Goal: Information Seeking & Learning: Learn about a topic

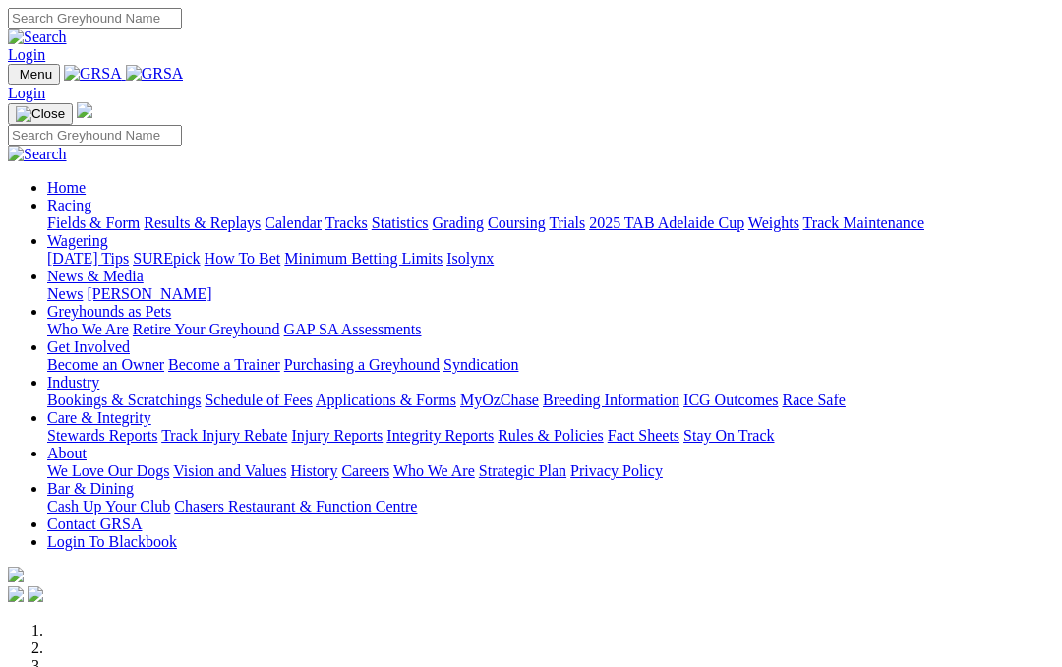
click at [252, 214] on link "Results & Replays" at bounding box center [202, 222] width 117 height 17
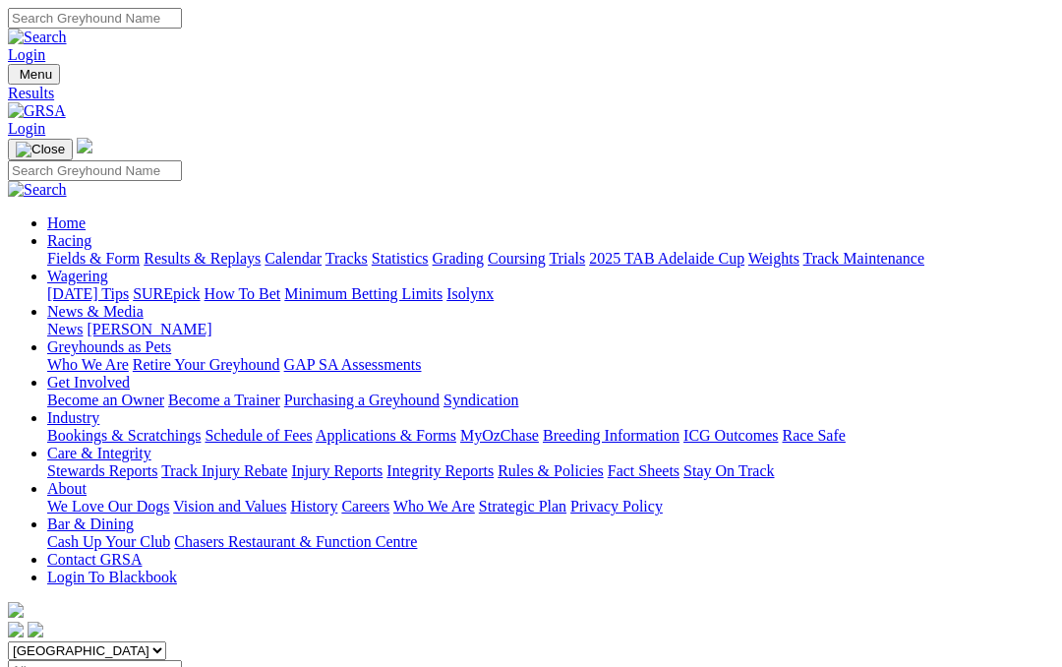
click at [151, 444] on link "Care & Integrity" at bounding box center [99, 452] width 104 height 17
click at [100, 462] on link "Stewards Reports" at bounding box center [102, 470] width 110 height 17
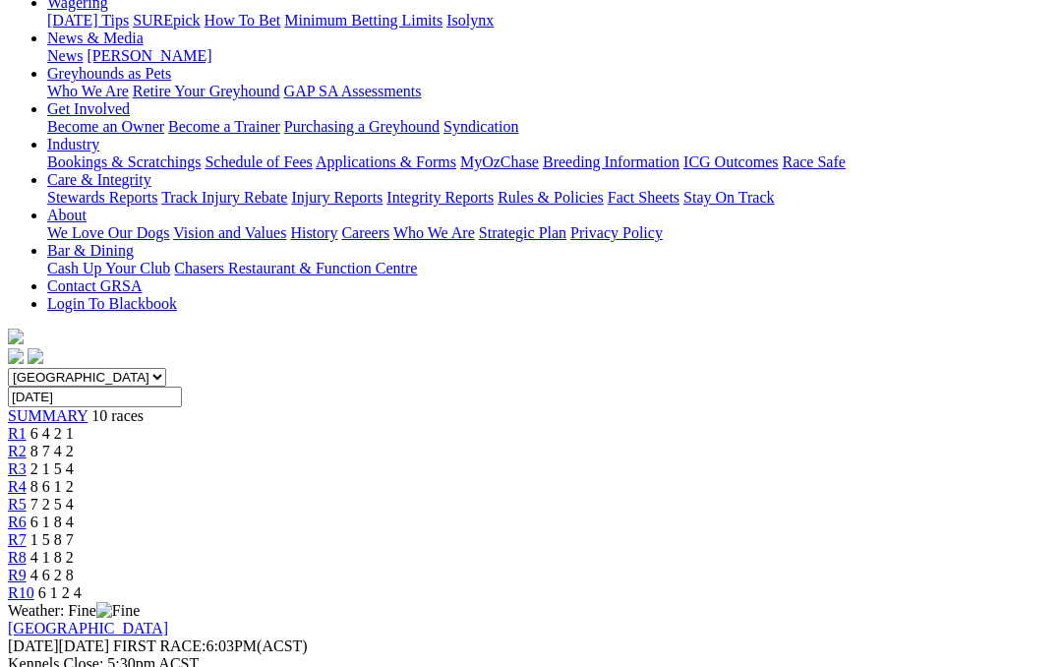
scroll to position [269, 0]
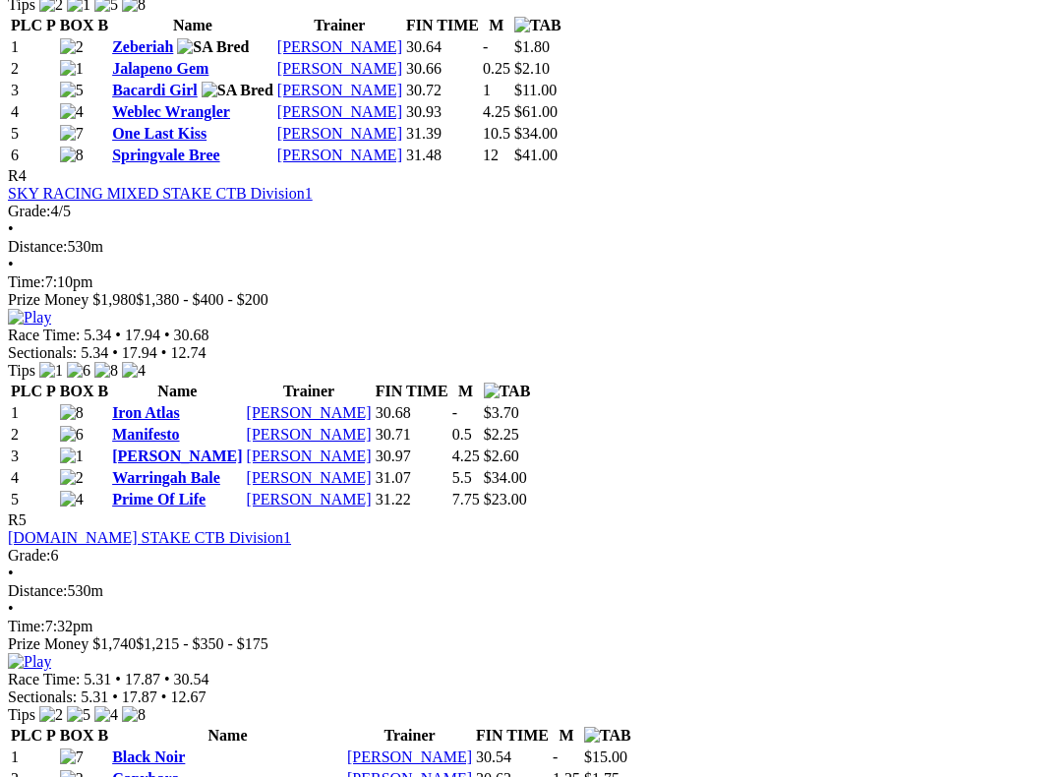
scroll to position [1875, 0]
